Goal: Task Accomplishment & Management: Manage account settings

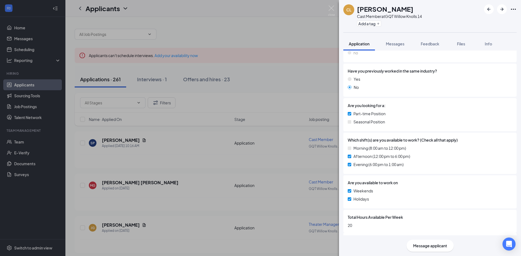
scroll to position [164, 0]
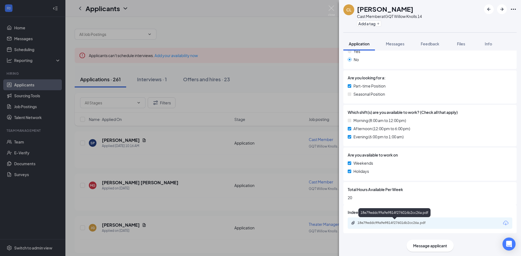
click at [380, 224] on div "18e79eddc99a9e9814f276016b2cc26a.pdf" at bounding box center [395, 223] width 76 height 4
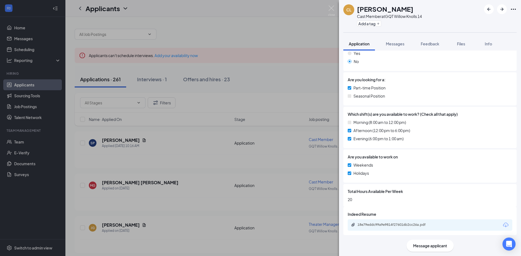
drag, startPoint x: 136, startPoint y: 27, endPoint x: 0, endPoint y: 48, distance: 137.5
click at [136, 27] on div "CL Catalina Lopez Cast Member at GQT Willow Knolls 14 Add a tag Application Mes…" at bounding box center [260, 128] width 521 height 256
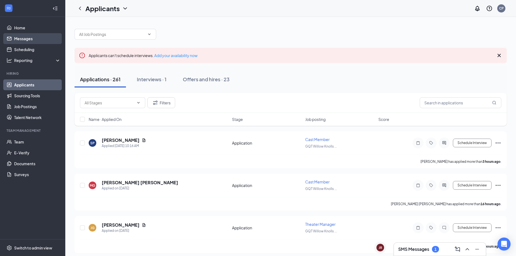
click at [27, 37] on link "Messages" at bounding box center [37, 38] width 47 height 11
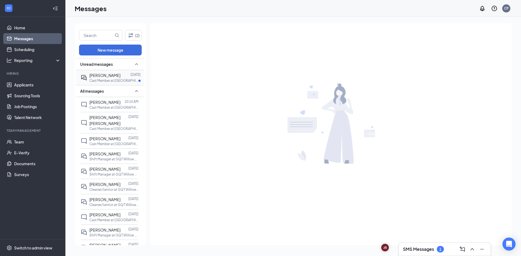
click at [99, 79] on p "Cast Member at GQT Willow Knolls 14" at bounding box center [113, 80] width 49 height 5
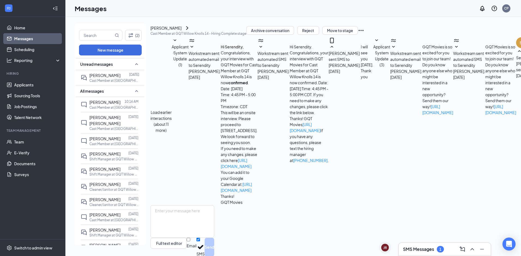
scroll to position [59, 0]
click at [21, 140] on link "Team" at bounding box center [37, 142] width 47 height 11
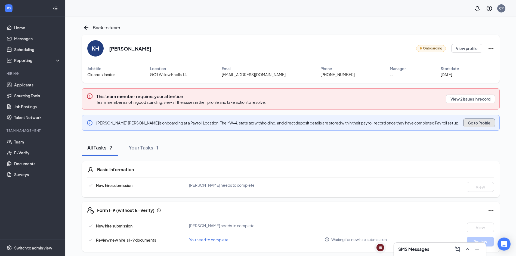
click at [476, 124] on button "Go to Profile" at bounding box center [480, 123] width 32 height 9
click at [482, 122] on button "Go to Profile" at bounding box center [480, 123] width 32 height 9
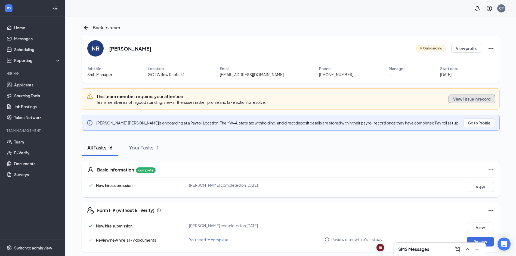
click at [482, 101] on button "View 1 issue in record" at bounding box center [472, 99] width 47 height 9
